Goal: Task Accomplishment & Management: Use online tool/utility

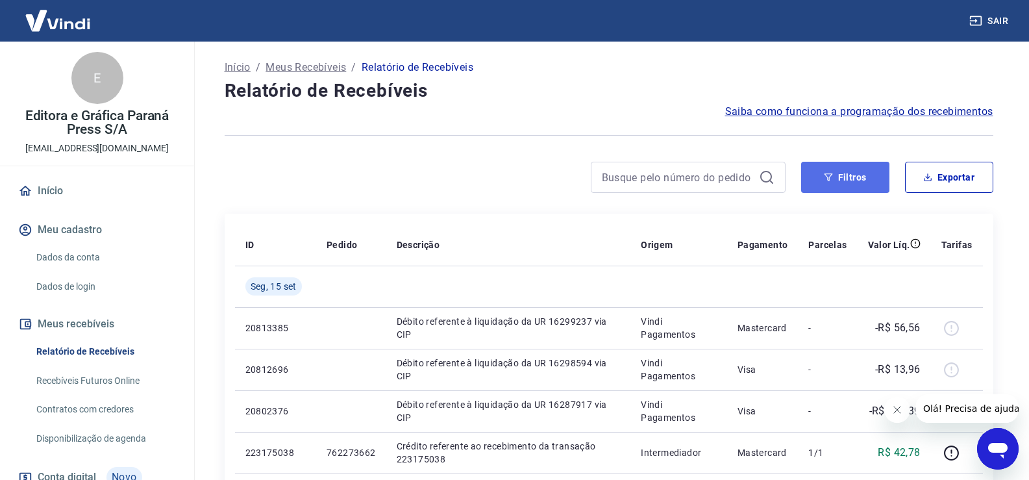
click at [831, 182] on button "Filtros" at bounding box center [845, 177] width 88 height 31
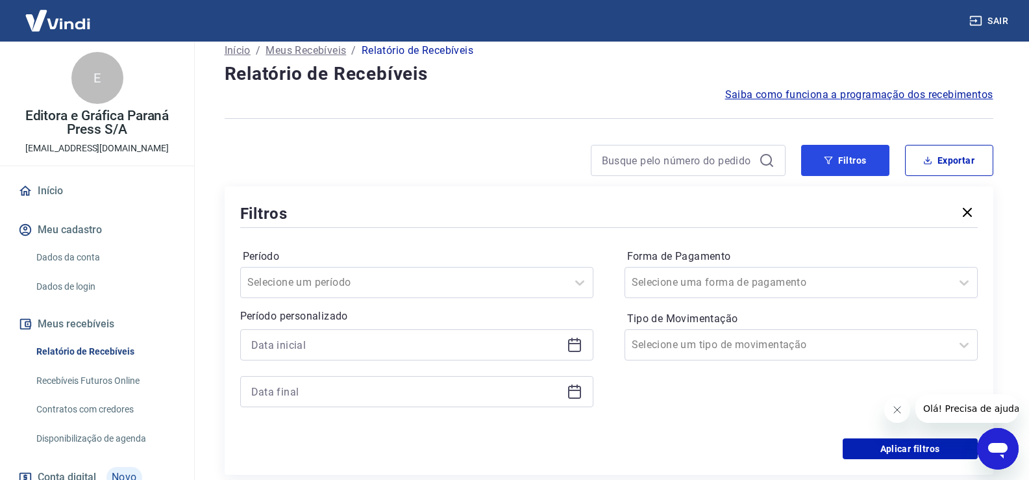
scroll to position [65, 0]
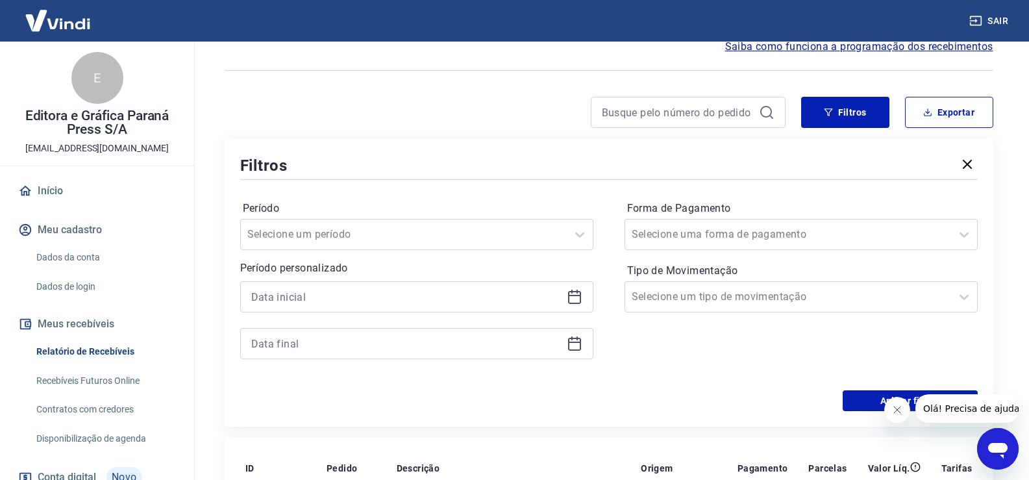
click at [575, 293] on icon at bounding box center [575, 297] width 16 height 16
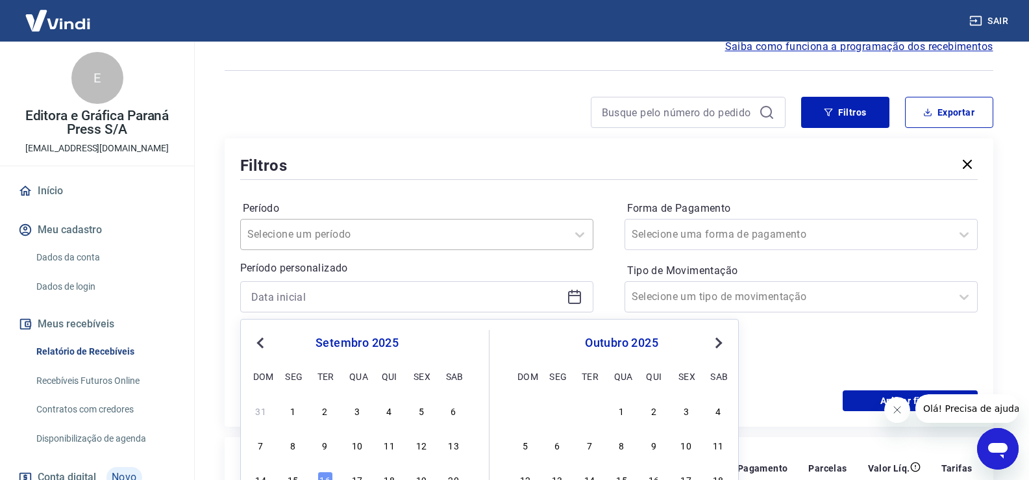
click at [465, 221] on div "Selecione um período" at bounding box center [416, 234] width 353 height 31
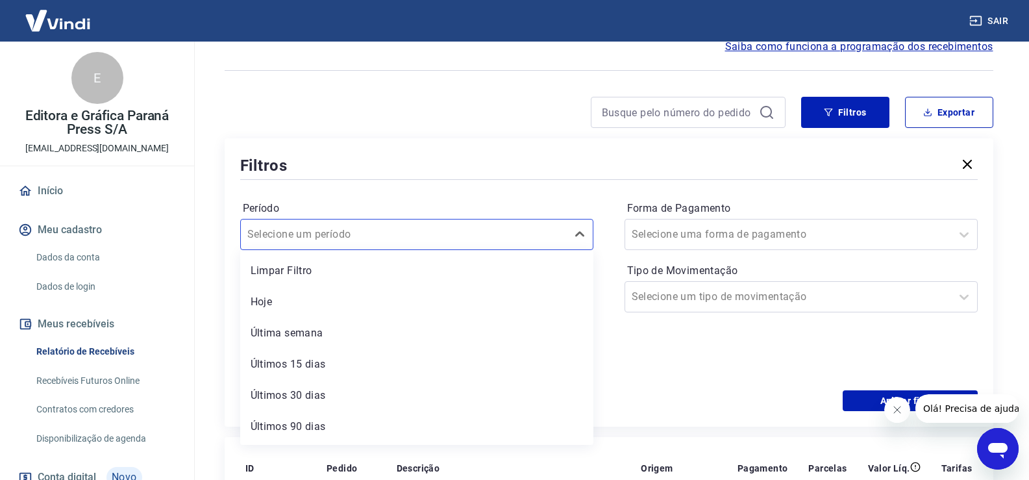
click at [760, 351] on div "Forma de Pagamento Selecione uma forma de pagamento Tipo de Movimentação Seleci…" at bounding box center [801, 286] width 353 height 177
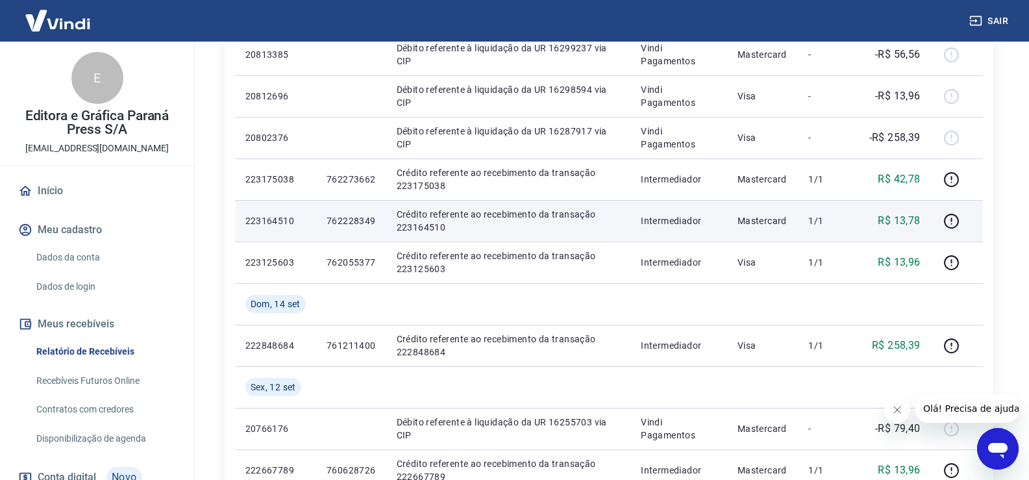
scroll to position [584, 0]
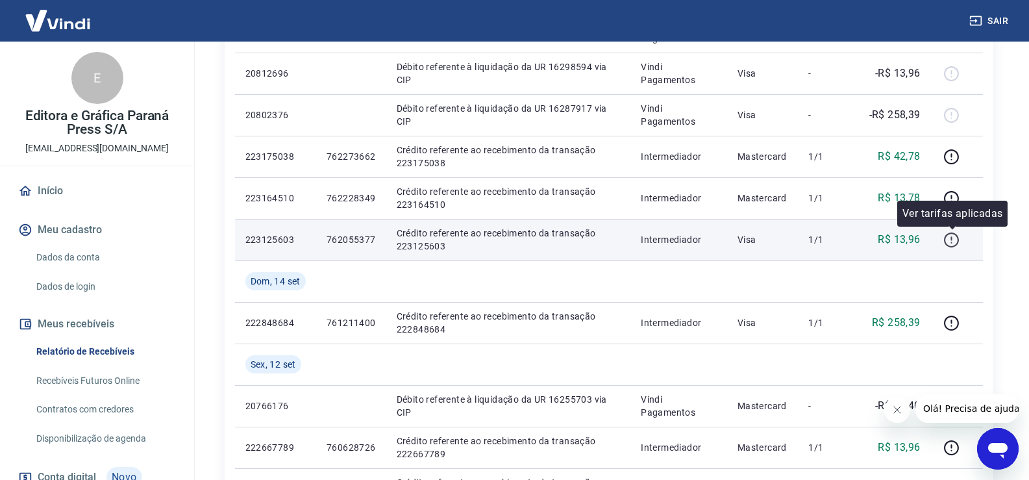
click at [952, 241] on icon "button" at bounding box center [952, 240] width 16 height 16
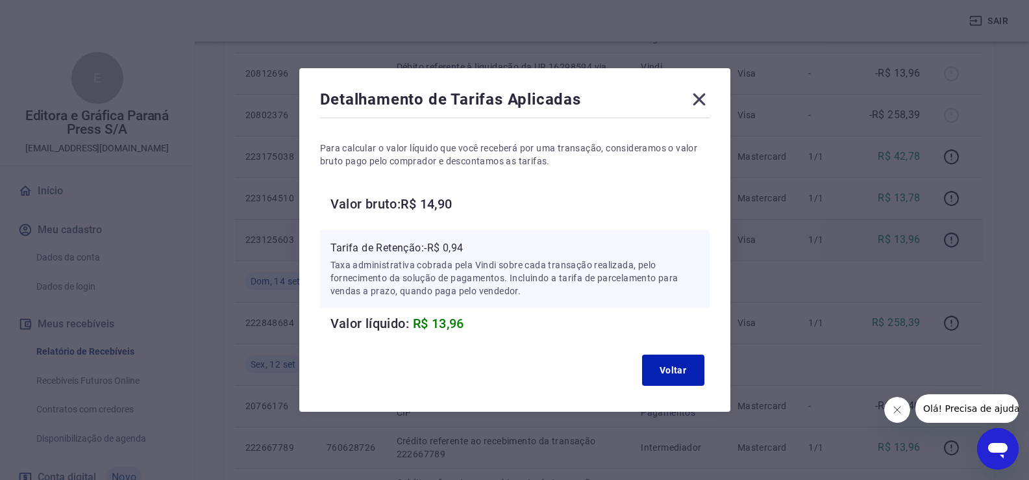
click at [709, 96] on icon at bounding box center [699, 99] width 21 height 21
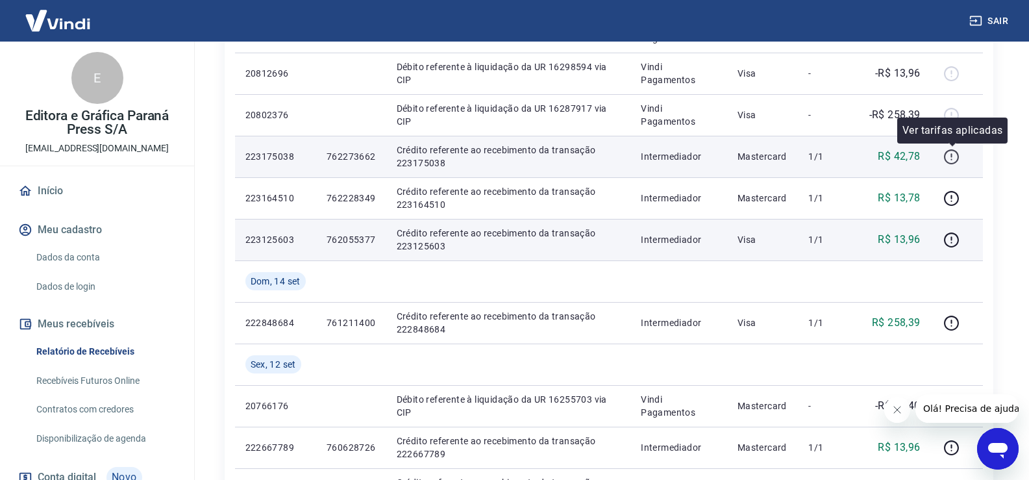
click at [952, 162] on icon "button" at bounding box center [952, 157] width 16 height 16
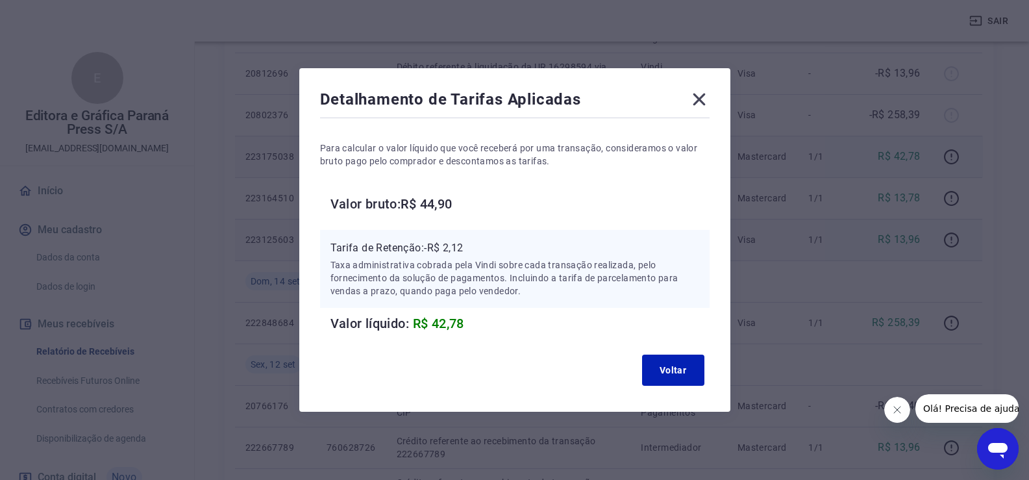
click at [707, 100] on icon at bounding box center [699, 99] width 21 height 21
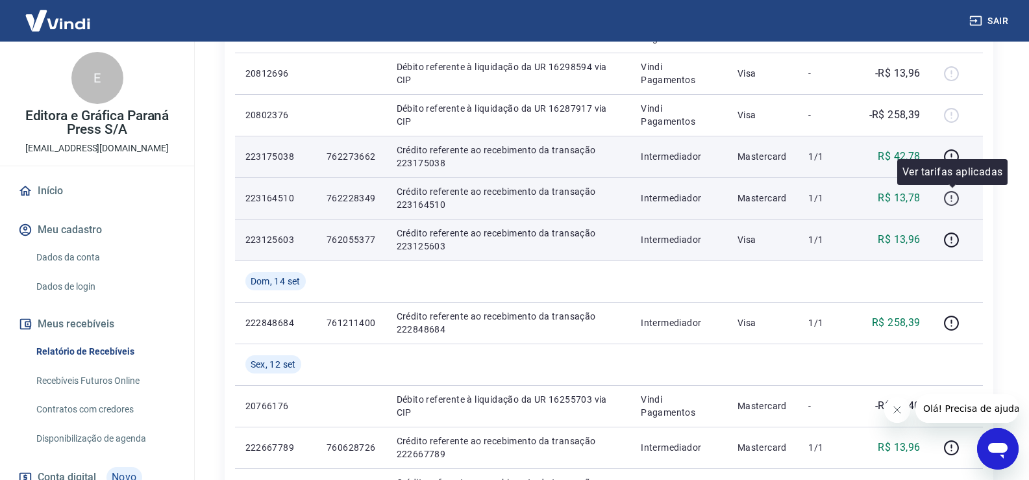
click at [951, 197] on icon "button" at bounding box center [952, 198] width 16 height 16
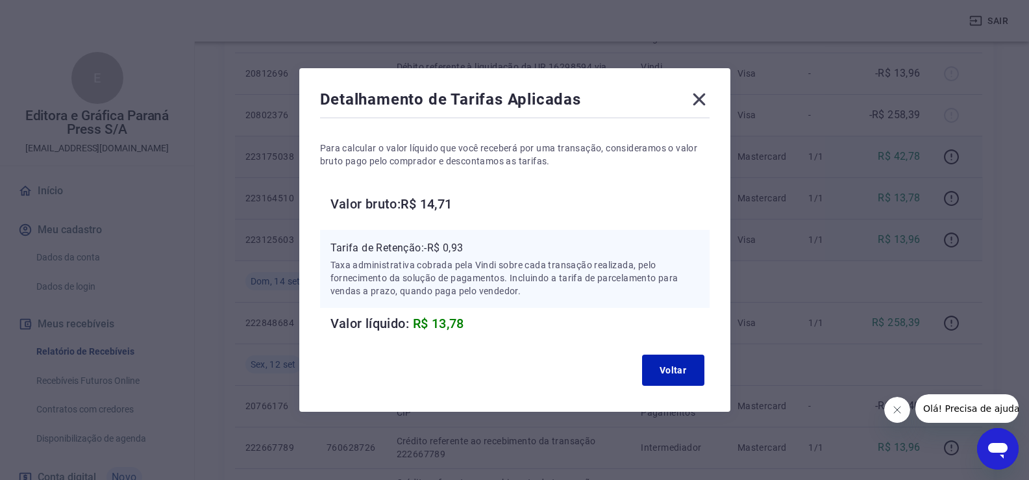
click at [702, 101] on icon at bounding box center [699, 100] width 12 height 12
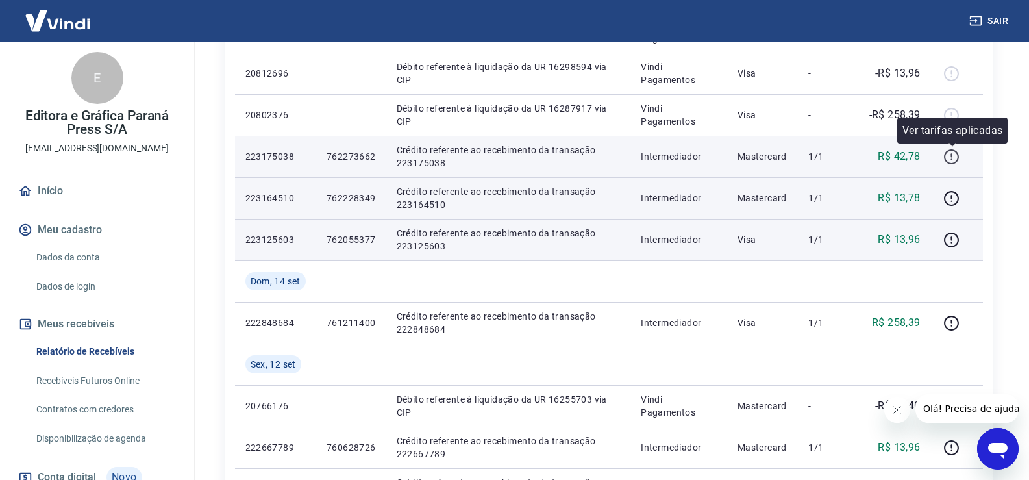
click at [952, 157] on icon "button" at bounding box center [952, 157] width 16 height 16
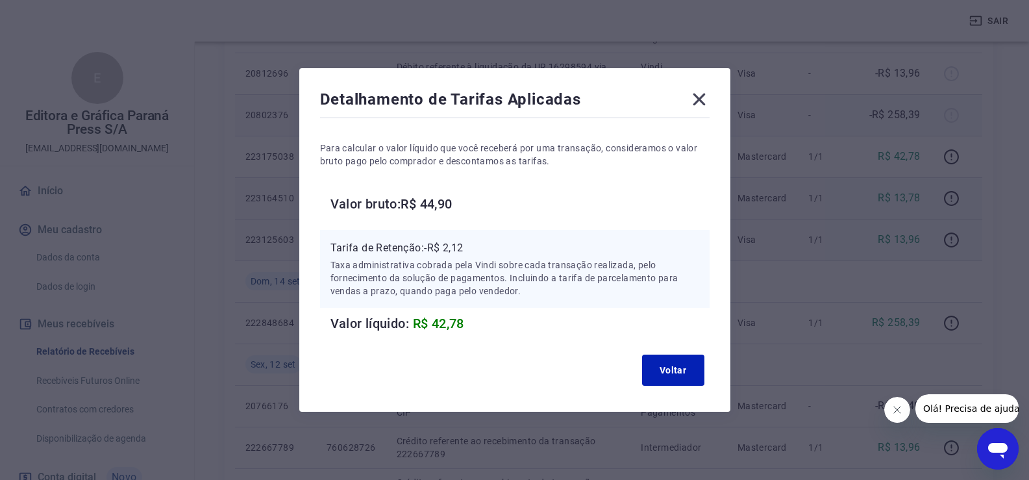
click at [705, 97] on icon at bounding box center [699, 100] width 12 height 12
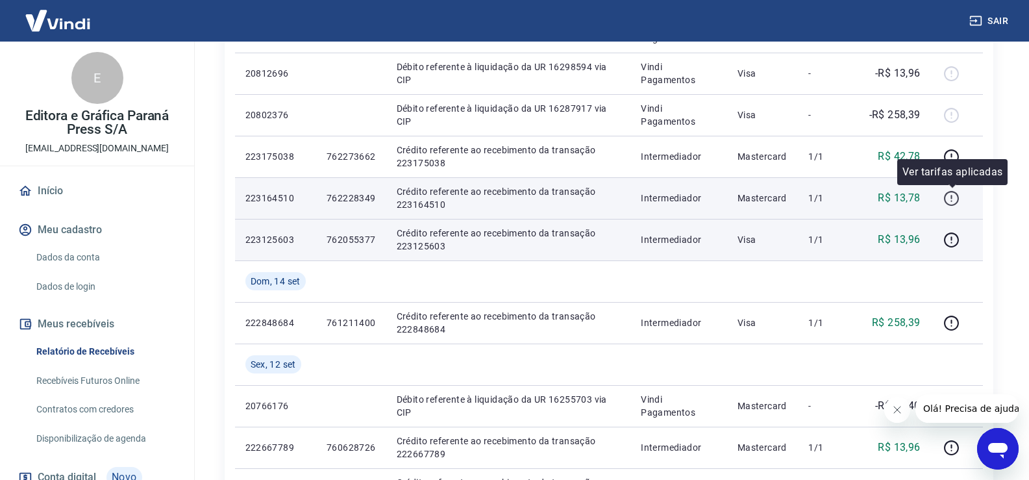
click at [951, 197] on icon "button" at bounding box center [952, 198] width 16 height 16
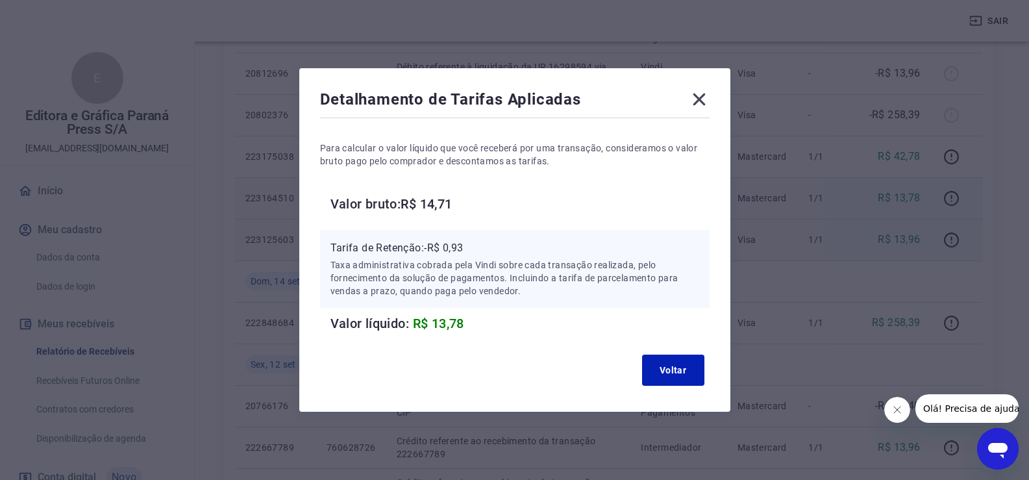
click at [710, 94] on icon at bounding box center [699, 99] width 21 height 21
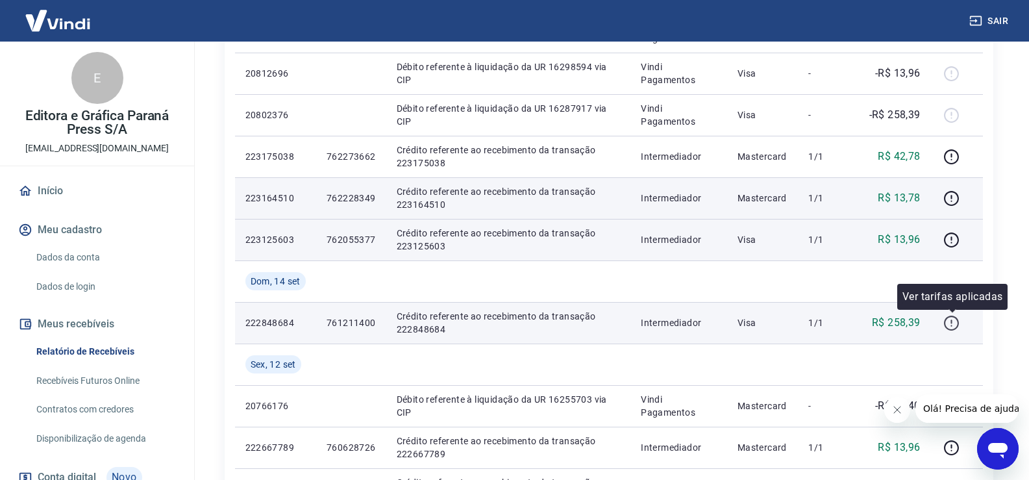
click at [952, 323] on icon "button" at bounding box center [952, 323] width 16 height 16
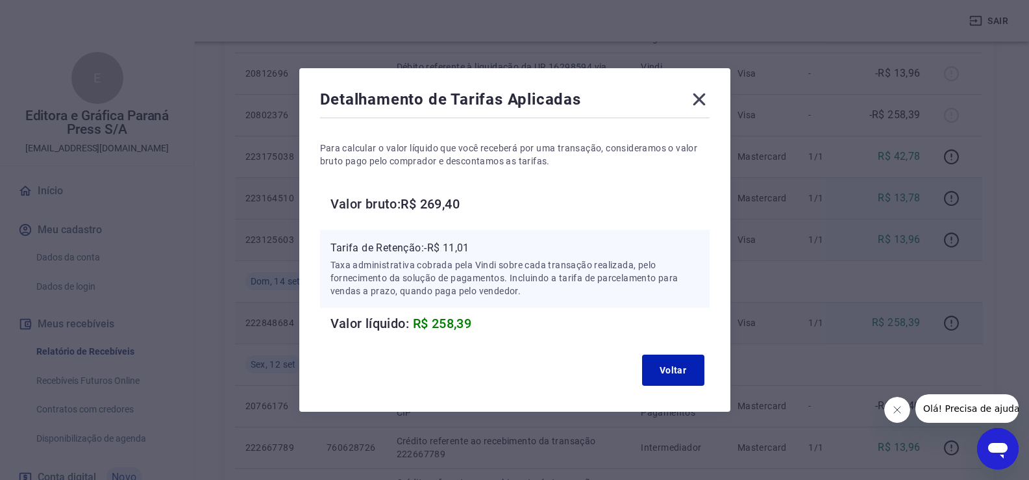
click at [705, 102] on icon at bounding box center [699, 100] width 12 height 12
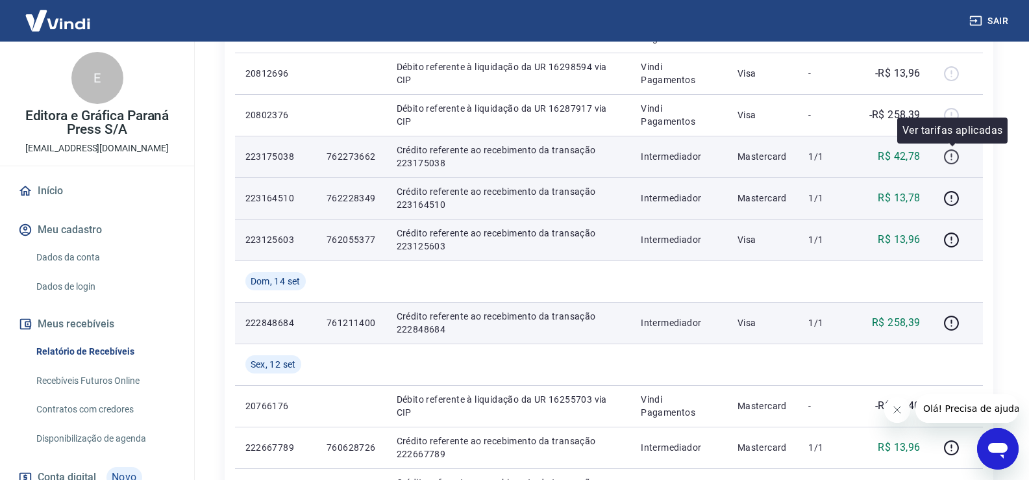
click at [955, 158] on icon "button" at bounding box center [952, 157] width 16 height 16
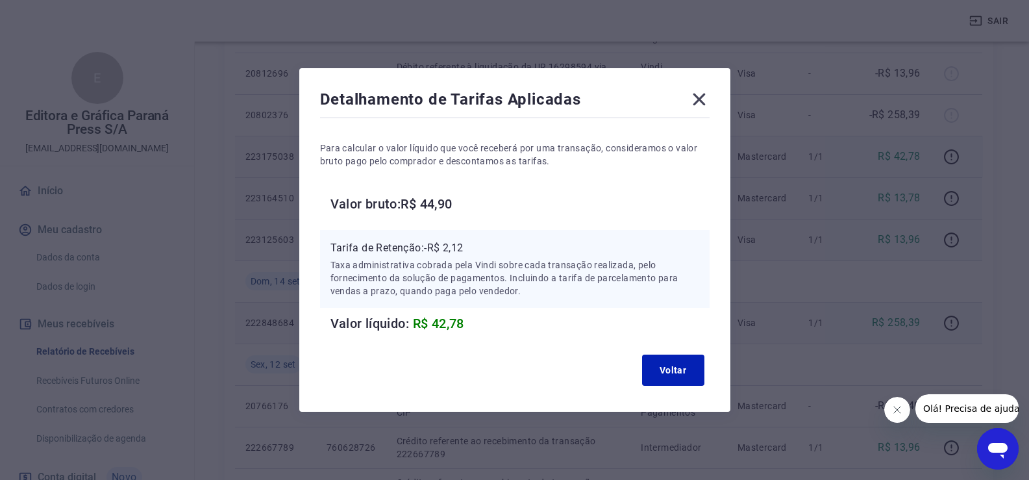
click at [703, 100] on icon at bounding box center [699, 100] width 12 height 12
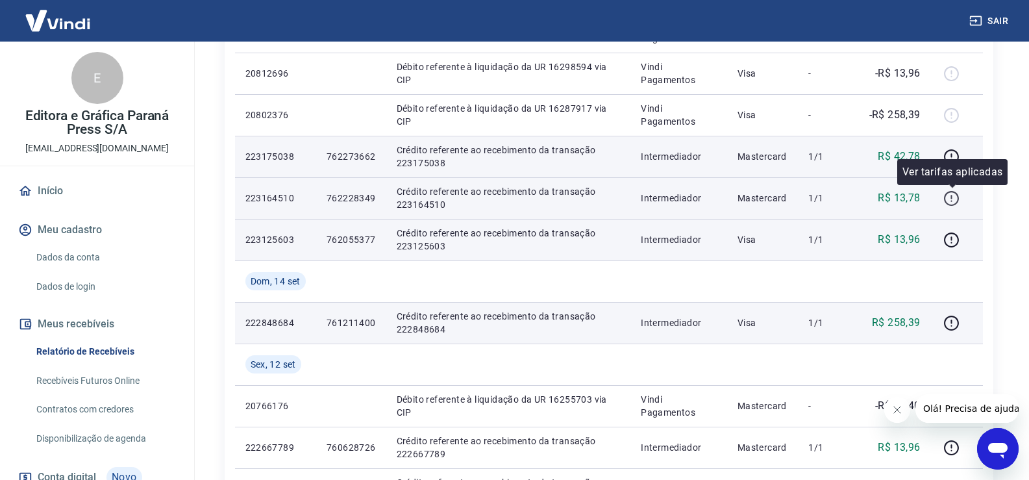
click at [953, 202] on icon "button" at bounding box center [952, 198] width 16 height 16
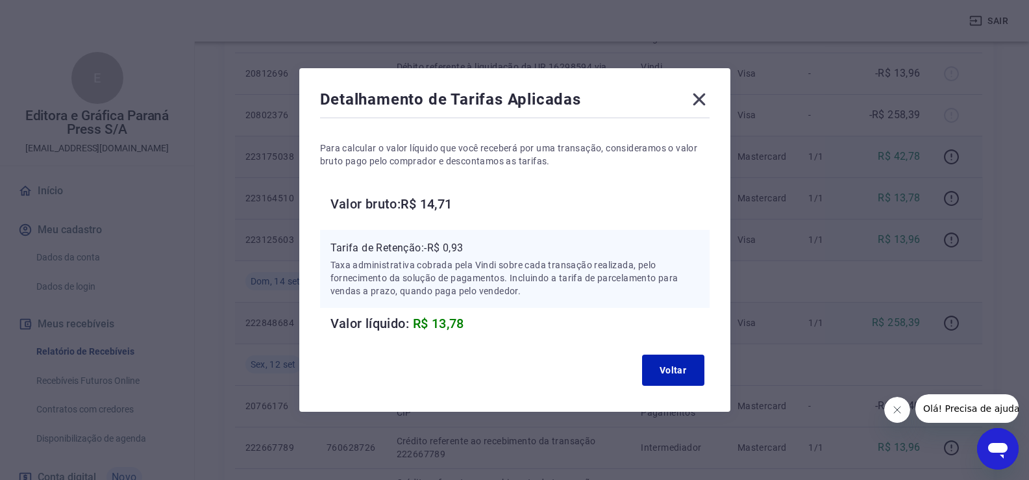
click at [707, 101] on icon at bounding box center [699, 99] width 21 height 21
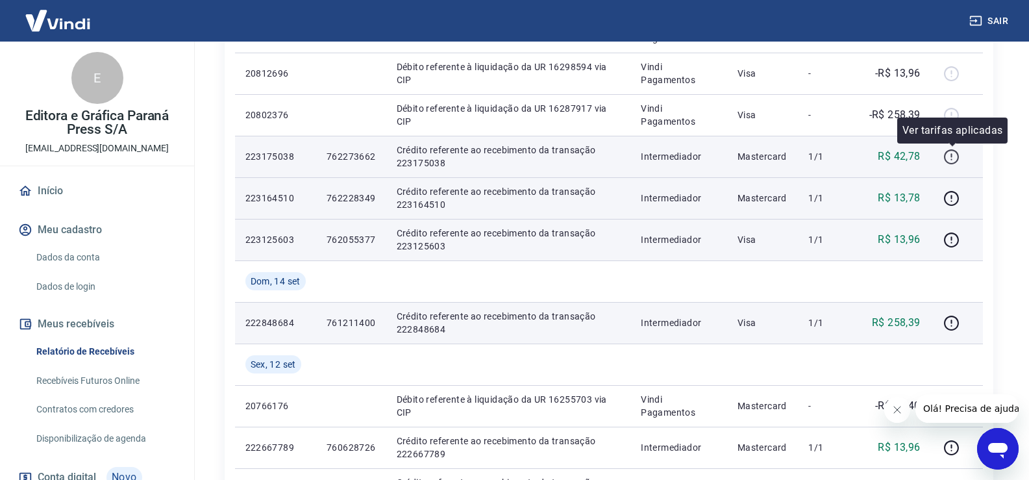
click at [954, 157] on icon "button" at bounding box center [952, 157] width 16 height 16
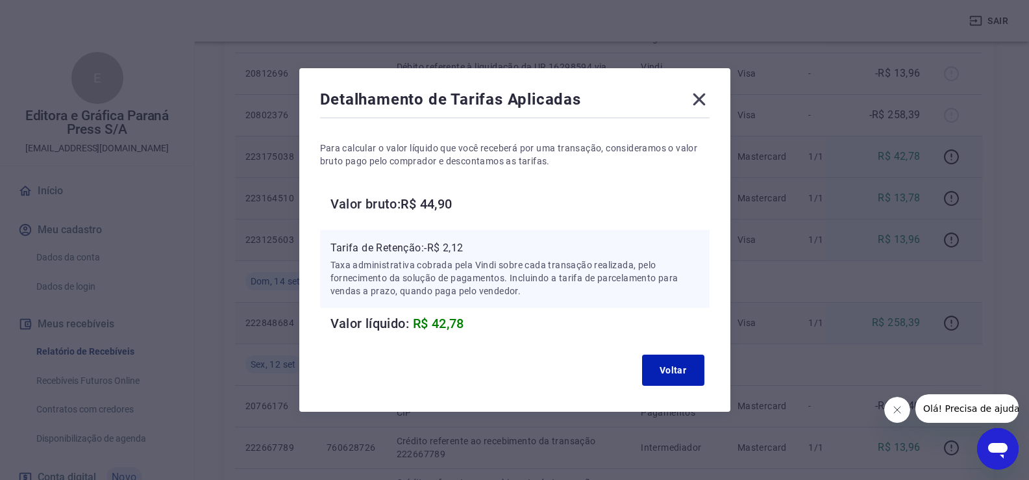
click at [703, 101] on icon at bounding box center [699, 100] width 12 height 12
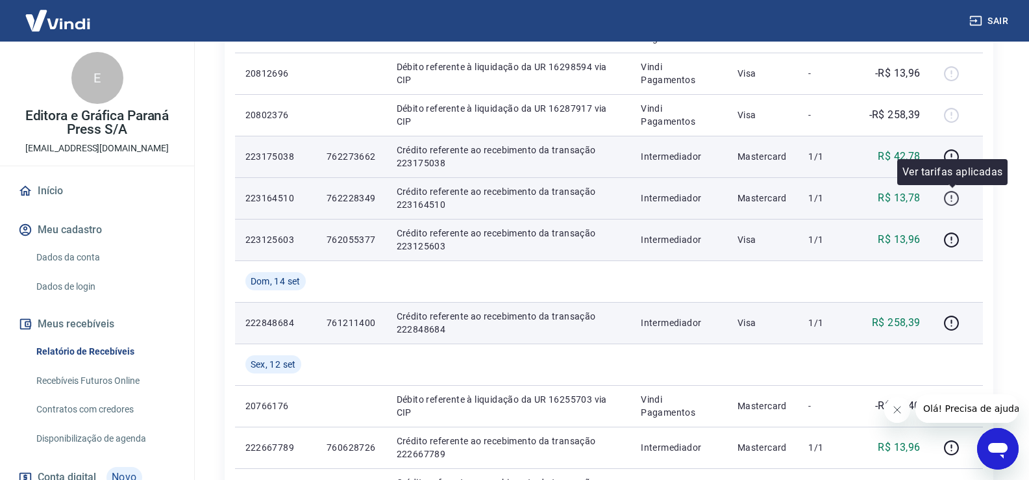
click at [951, 198] on icon "button" at bounding box center [952, 198] width 16 height 16
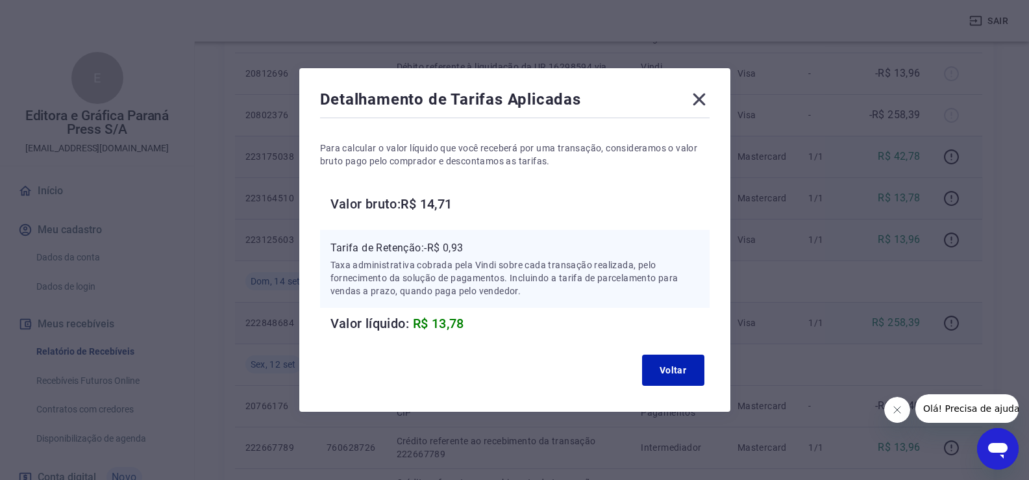
click at [702, 101] on icon at bounding box center [699, 100] width 12 height 12
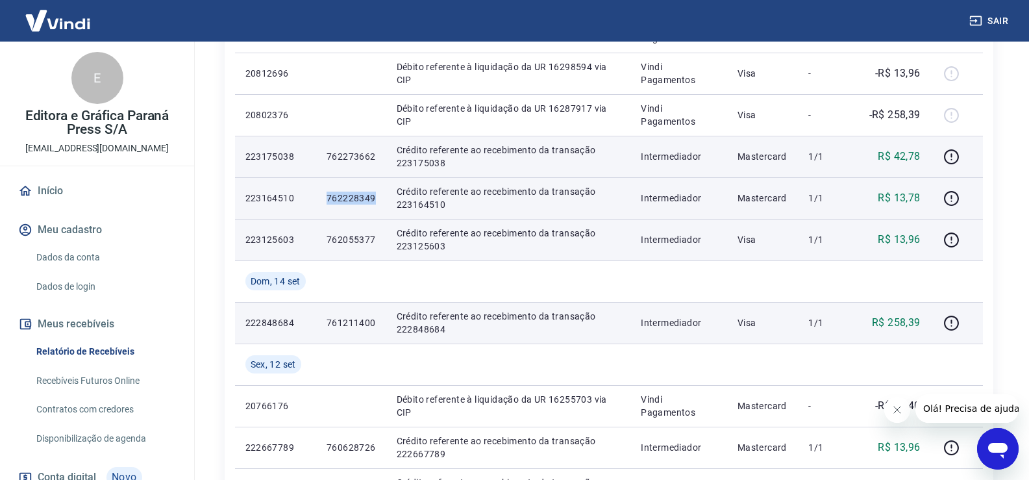
drag, startPoint x: 328, startPoint y: 194, endPoint x: 374, endPoint y: 198, distance: 46.3
click at [374, 198] on p "762228349" at bounding box center [351, 198] width 49 height 13
copy p "762228349"
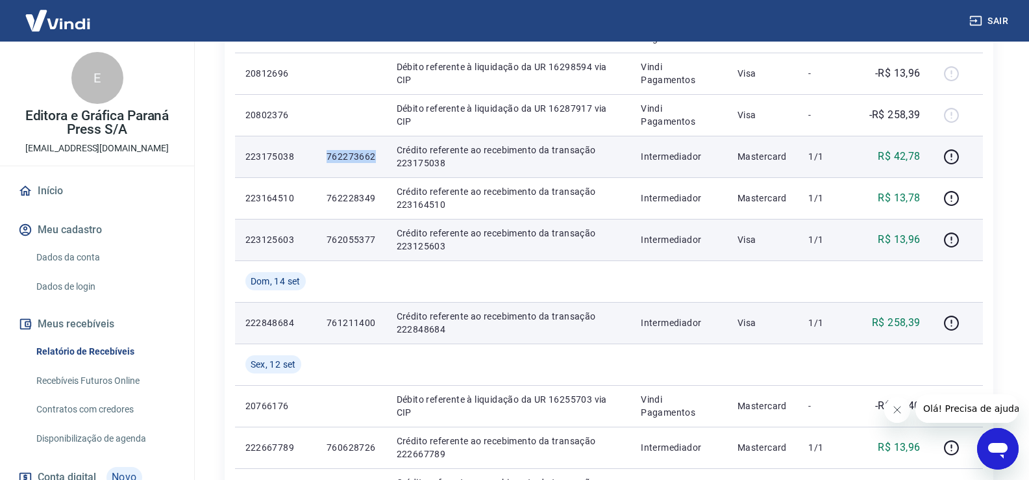
drag, startPoint x: 328, startPoint y: 157, endPoint x: 377, endPoint y: 164, distance: 49.8
click at [377, 164] on td "762273662" at bounding box center [351, 157] width 70 height 42
copy p "762273662"
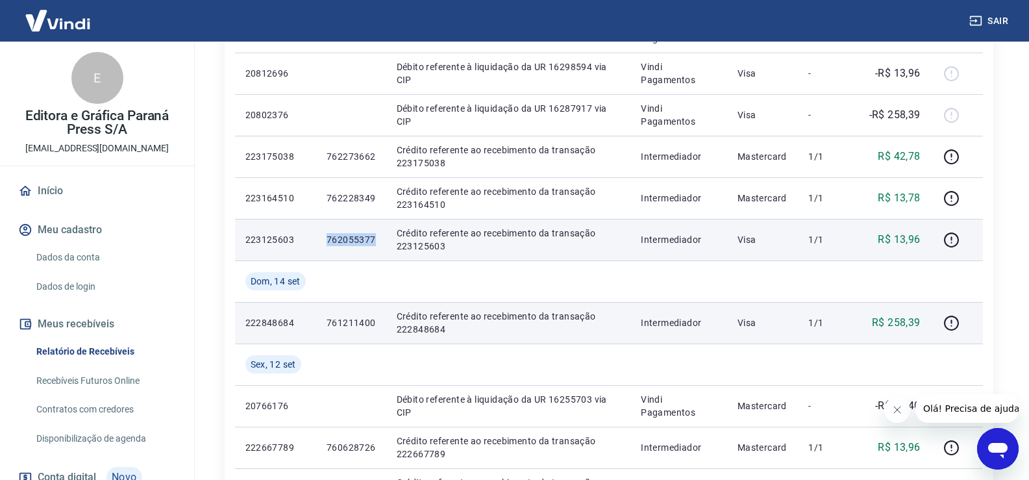
drag, startPoint x: 329, startPoint y: 237, endPoint x: 377, endPoint y: 238, distance: 48.7
click at [377, 238] on td "762055377" at bounding box center [351, 240] width 70 height 42
copy p "762055377"
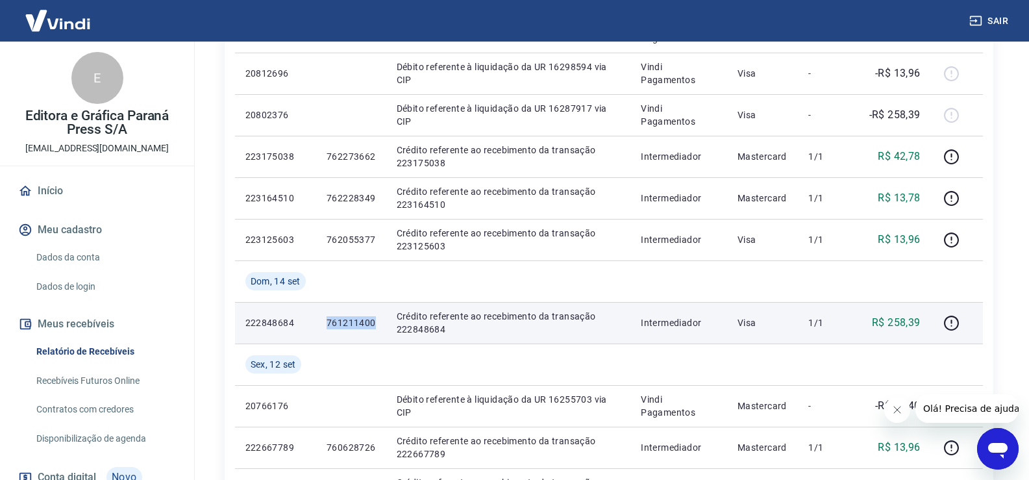
drag, startPoint x: 329, startPoint y: 321, endPoint x: 375, endPoint y: 321, distance: 45.5
click at [375, 321] on p "761211400" at bounding box center [351, 322] width 49 height 13
copy p "761211400"
